Goal: Information Seeking & Learning: Learn about a topic

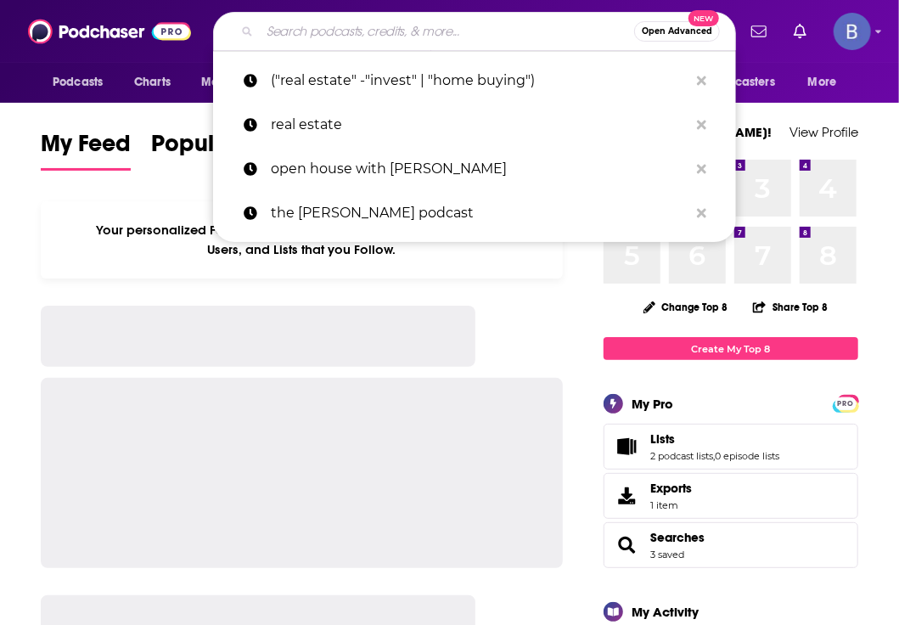
click at [262, 38] on input "Search podcasts, credits, & more..." at bounding box center [447, 31] width 374 height 27
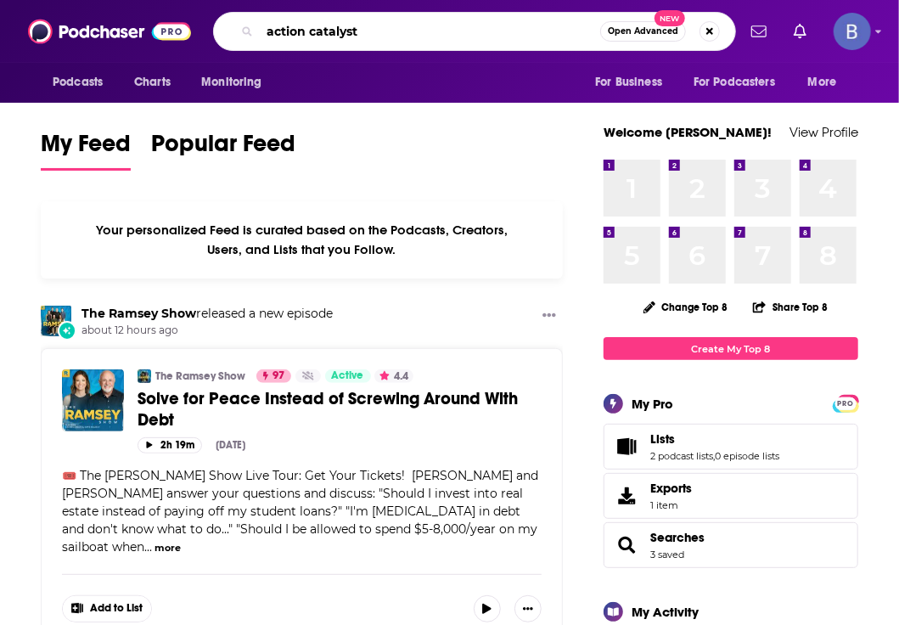
type input "action catalyst"
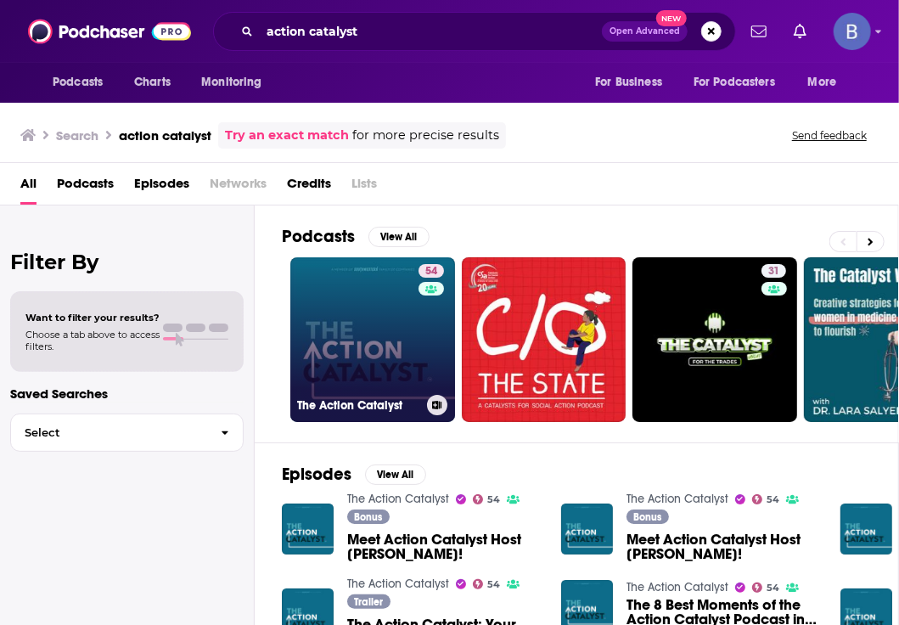
click at [376, 329] on link "54 The Action Catalyst" at bounding box center [372, 339] width 165 height 165
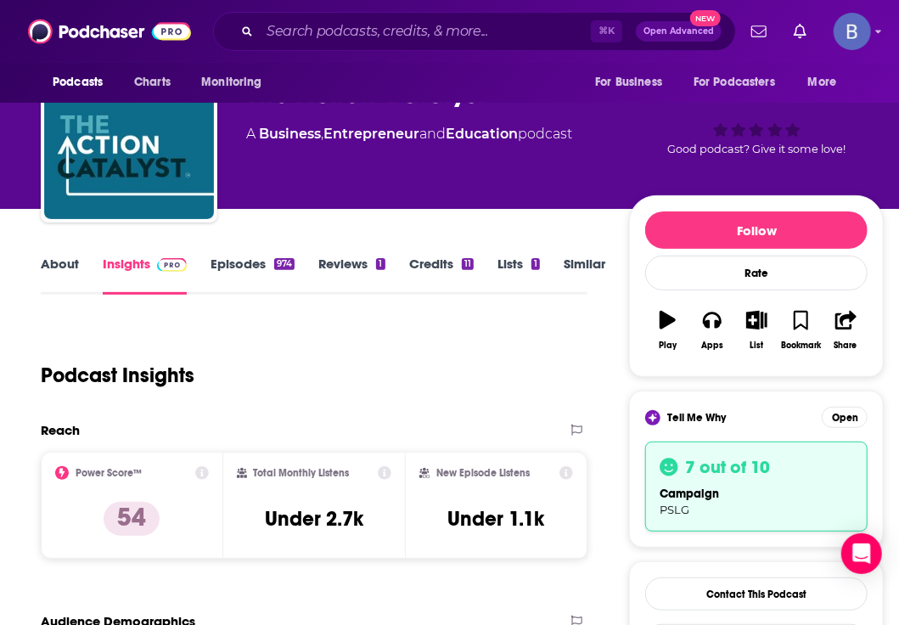
scroll to position [119, 0]
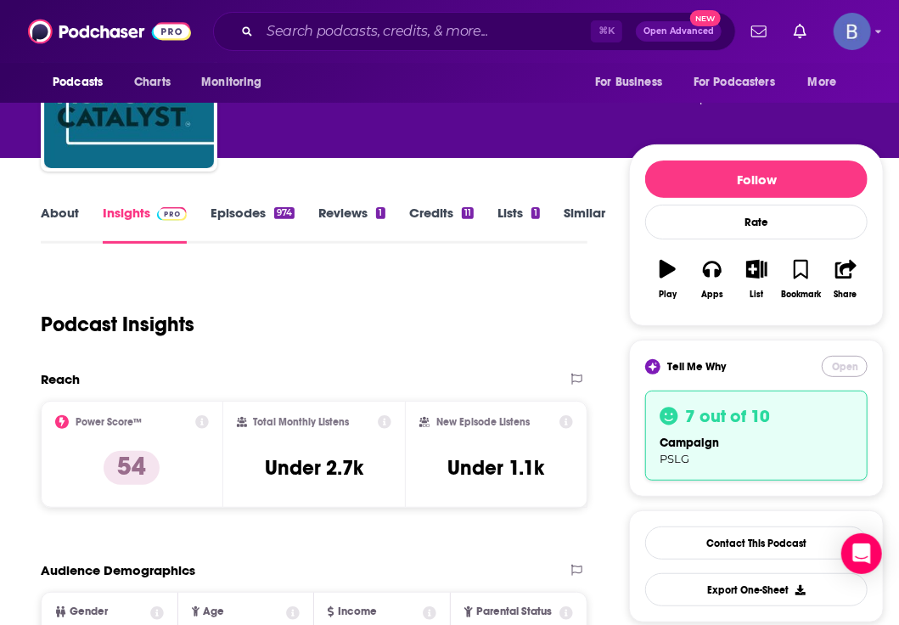
click at [834, 364] on button "Open" at bounding box center [845, 366] width 46 height 21
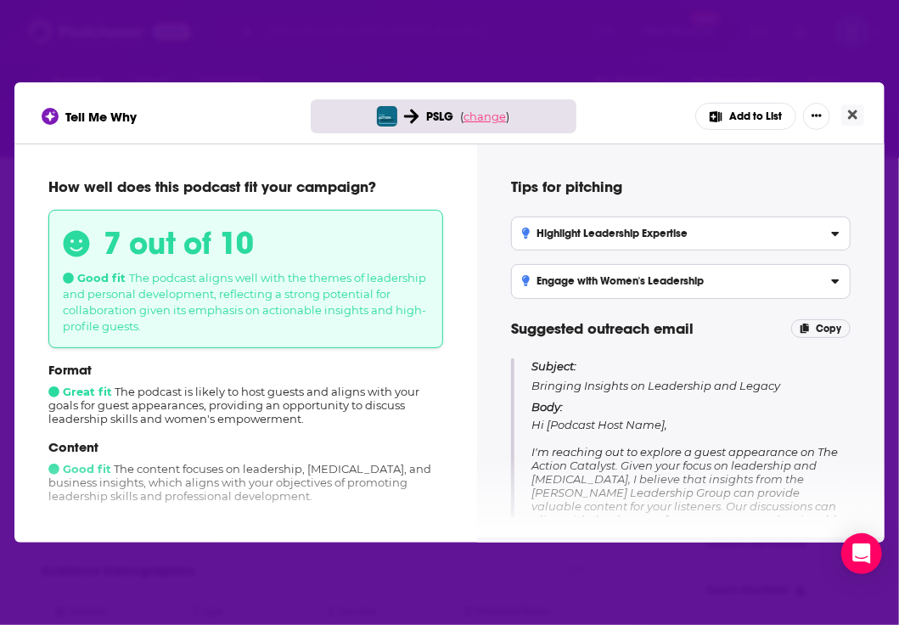
click at [484, 121] on span "change" at bounding box center [485, 117] width 42 height 14
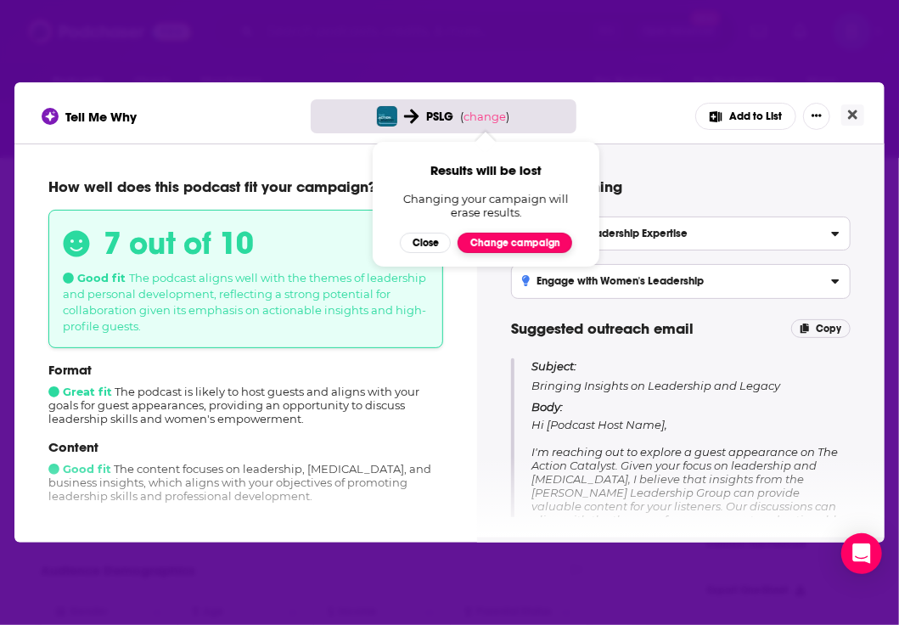
click at [492, 244] on button "Change campaign" at bounding box center [515, 243] width 115 height 20
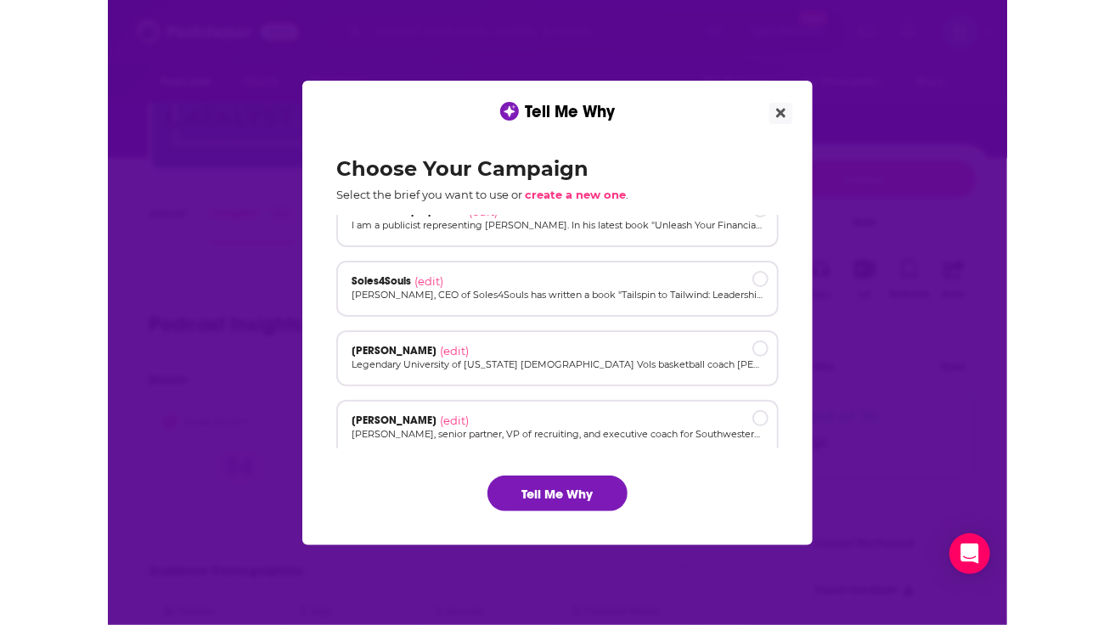
scroll to position [183, 0]
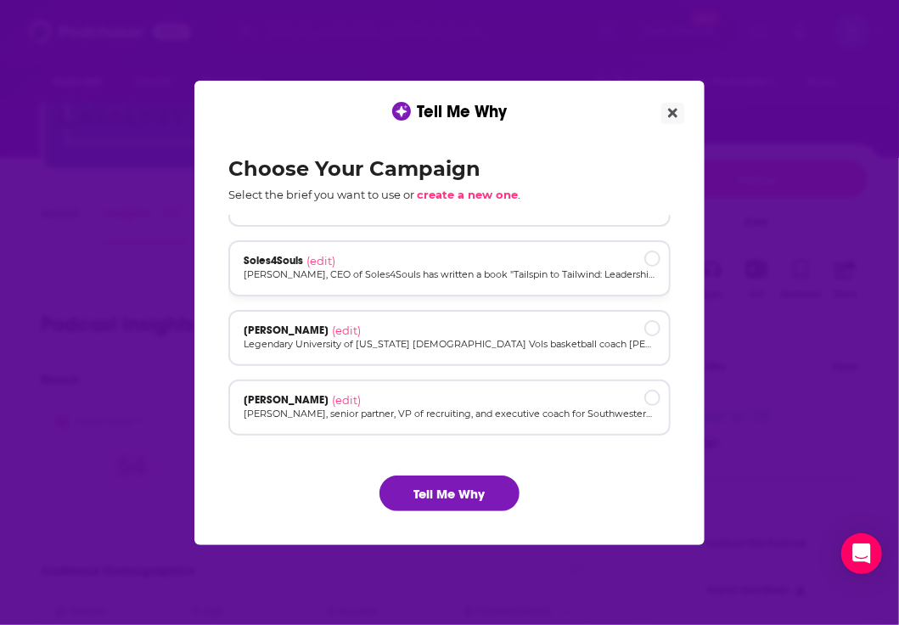
click at [411, 279] on p "[PERSON_NAME], CEO of Soles4Souls has written a book "Tailspin to Tailwind: Lea…" at bounding box center [450, 274] width 412 height 14
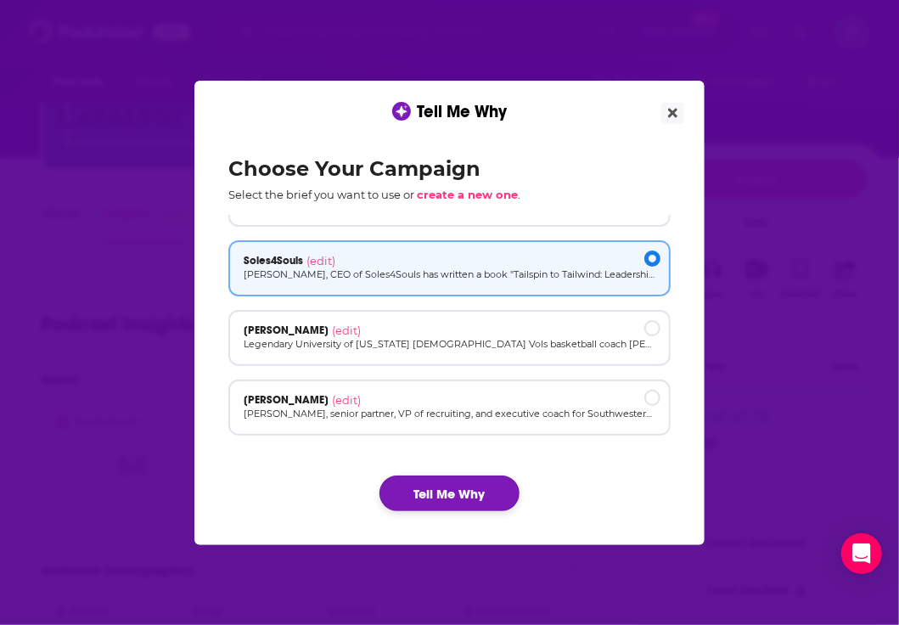
click at [450, 499] on button "Tell Me Why" at bounding box center [450, 494] width 140 height 36
